Goal: Navigation & Orientation: Find specific page/section

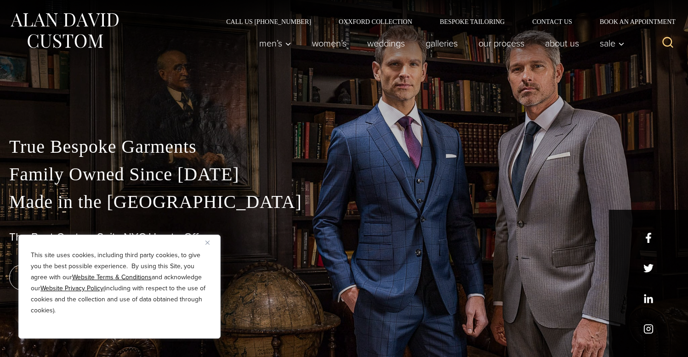
click at [208, 245] on button "Close" at bounding box center [210, 242] width 11 height 11
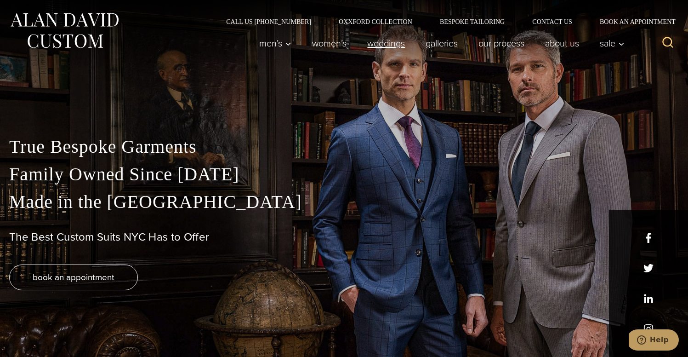
click at [387, 42] on link "weddings" at bounding box center [386, 43] width 58 height 18
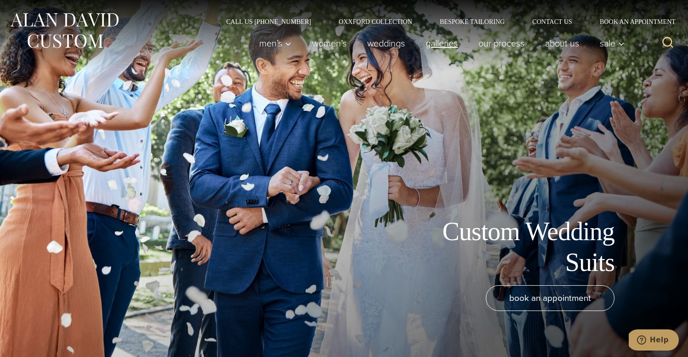
click at [437, 45] on link "Galleries" at bounding box center [441, 43] width 53 height 18
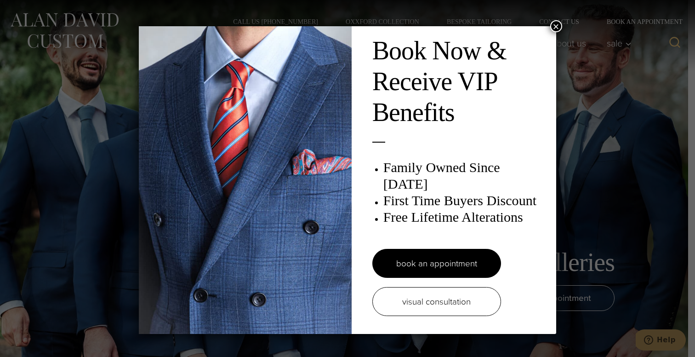
click at [554, 23] on button "×" at bounding box center [556, 26] width 12 height 12
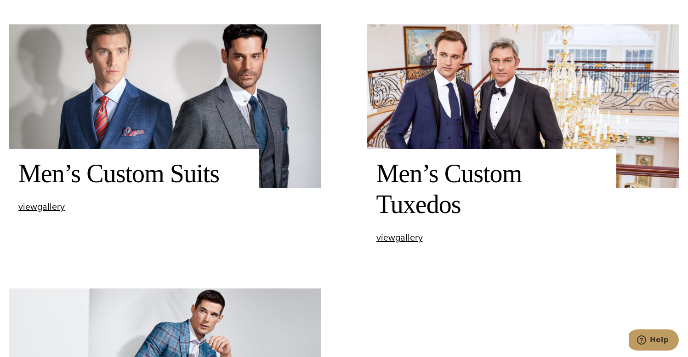
scroll to position [369, 0]
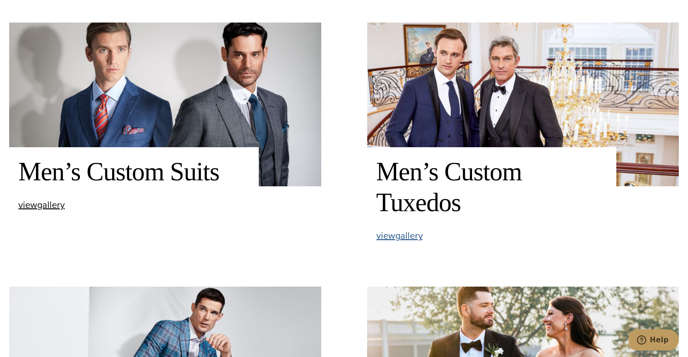
click at [402, 234] on span "view Men’s Custom Tuxedos gallery" at bounding box center [399, 235] width 46 height 14
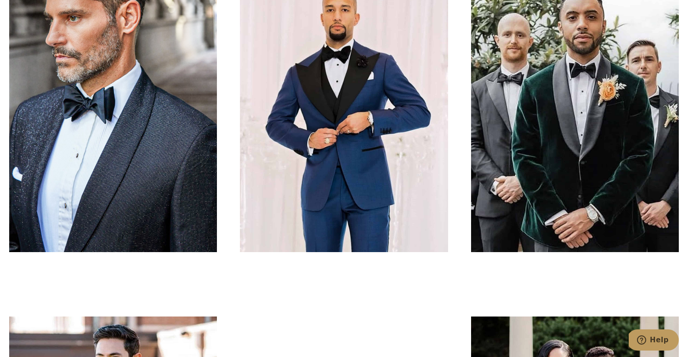
scroll to position [2910, 0]
